Goal: Task Accomplishment & Management: Manage account settings

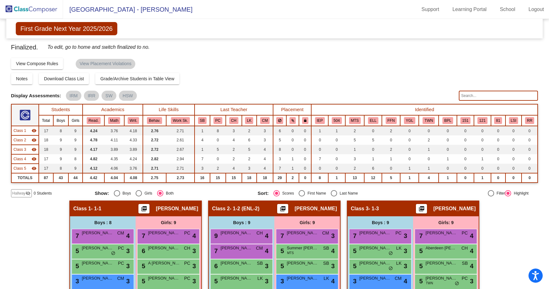
click at [24, 11] on img at bounding box center [31, 9] width 63 height 19
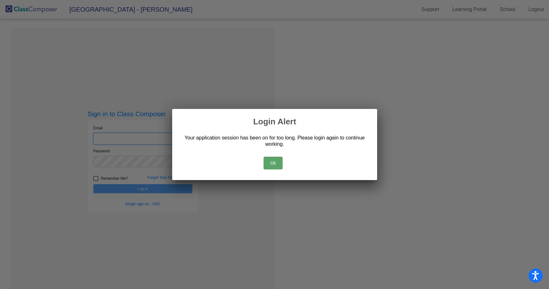
type input "[EMAIL_ADDRESS][DOMAIN_NAME]"
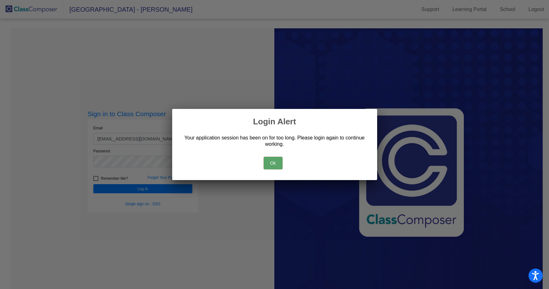
click at [280, 167] on button "Ok" at bounding box center [273, 163] width 19 height 13
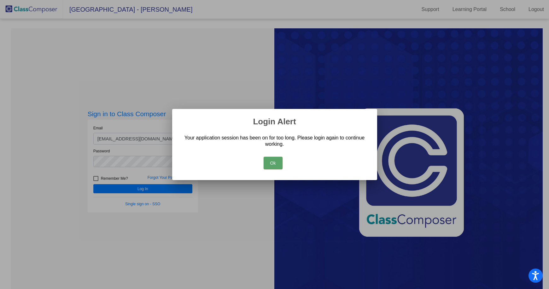
click at [276, 164] on button "Ok" at bounding box center [273, 163] width 19 height 13
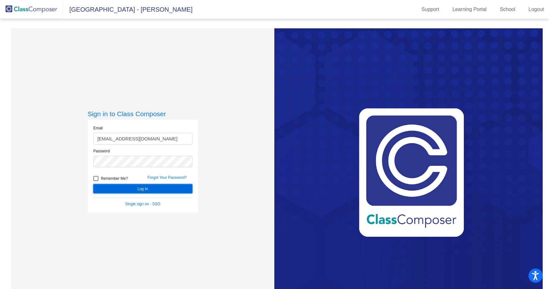
click at [145, 189] on button "Log In" at bounding box center [142, 188] width 99 height 9
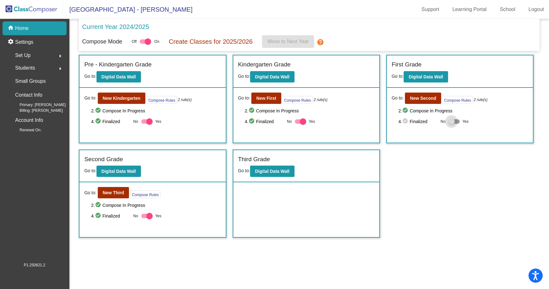
click at [457, 123] on div at bounding box center [453, 121] width 11 height 4
click at [451, 124] on input "Yes" at bounding box center [451, 124] width 0 height 0
checkbox input "true"
